Goal: Information Seeking & Learning: Learn about a topic

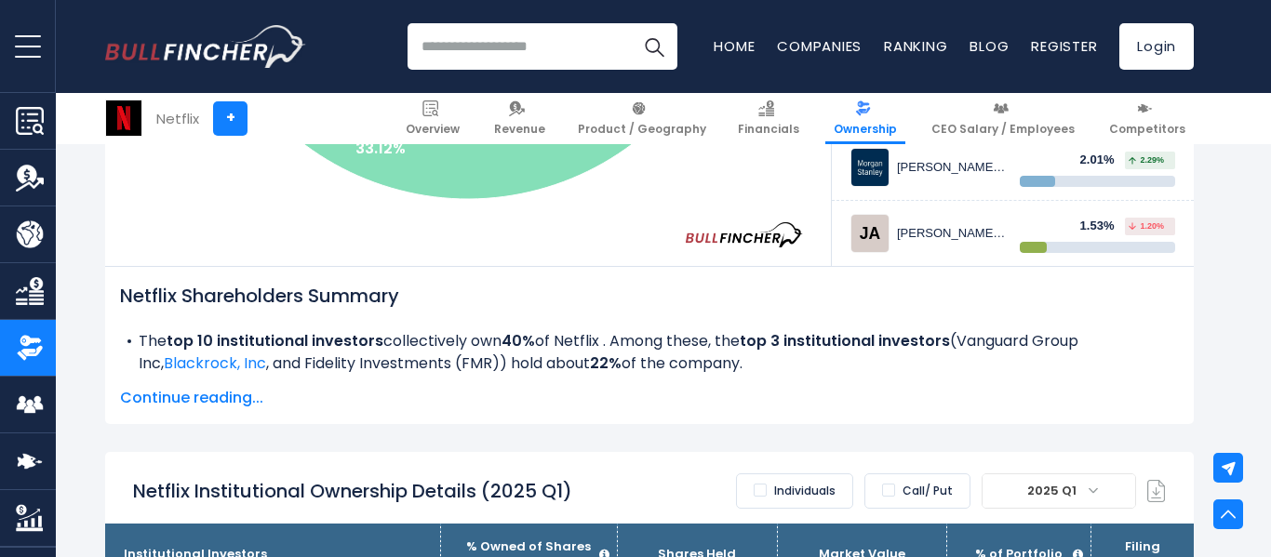
click at [551, 282] on h2 "Netflix Shareholders Summary" at bounding box center [649, 296] width 1059 height 28
